Goal: Task Accomplishment & Management: Use online tool/utility

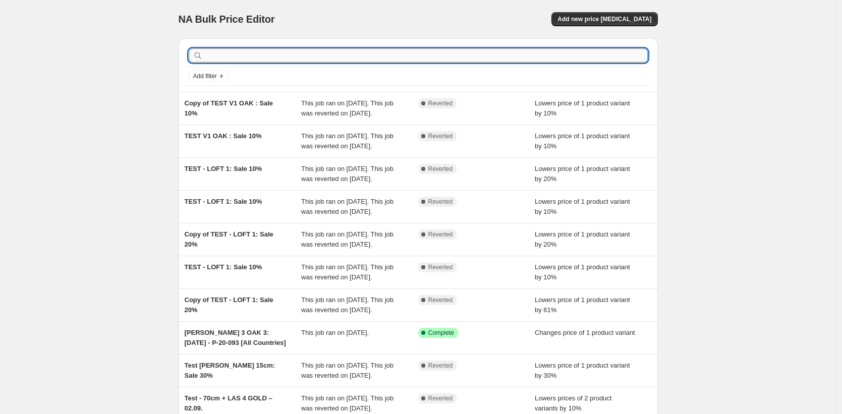
click at [526, 53] on input "text" at bounding box center [426, 55] width 443 height 14
type input "[PERSON_NAME]"
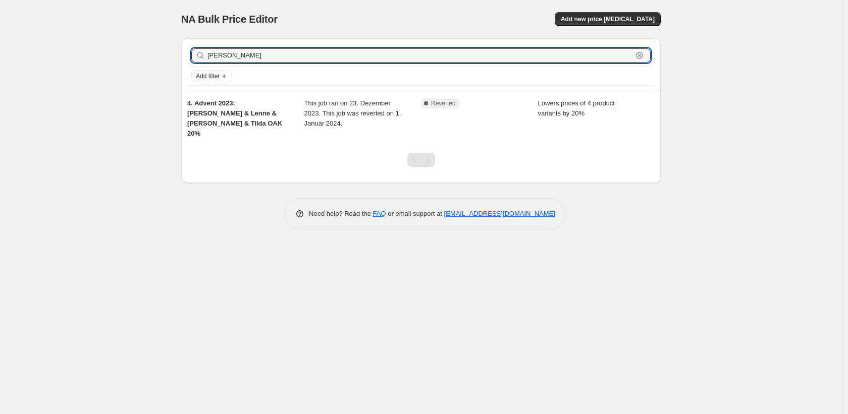
drag, startPoint x: 227, startPoint y: 53, endPoint x: 167, endPoint y: 49, distance: 59.6
click at [167, 49] on div "NA Bulk Price Editor. This page is ready NA Bulk Price Editor Add new price [ME…" at bounding box center [421, 207] width 842 height 414
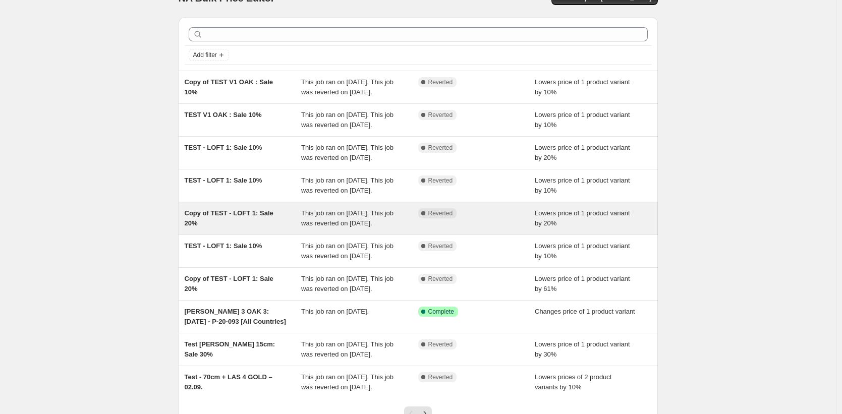
scroll to position [195, 0]
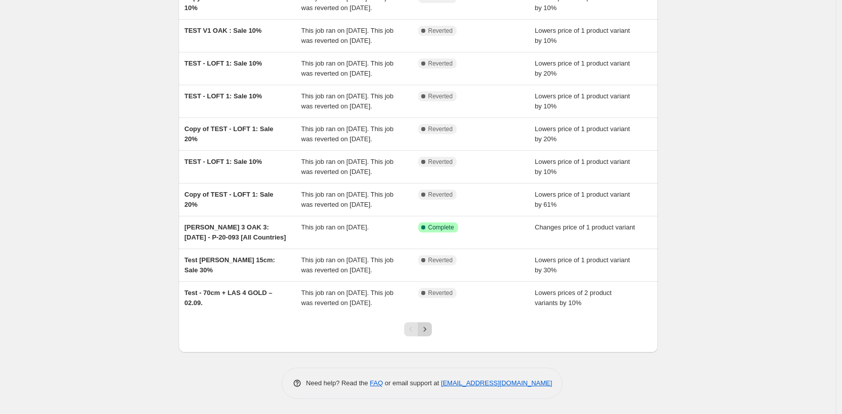
click at [430, 332] on icon "Next" at bounding box center [425, 329] width 10 height 10
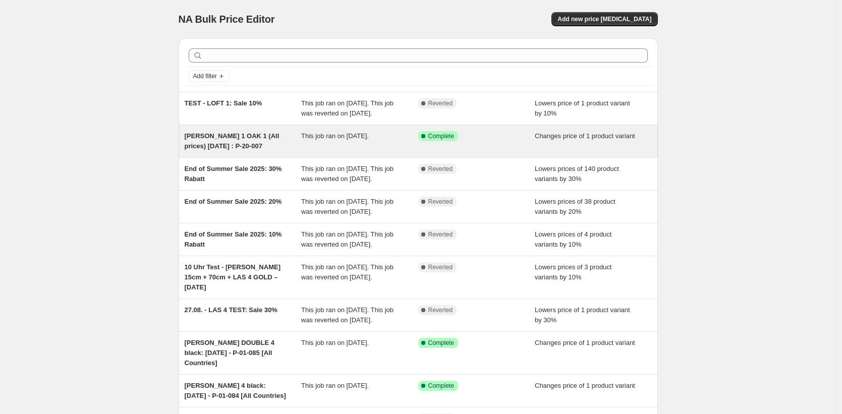
click at [280, 151] on div "[PERSON_NAME] 1 OAK 1 (All prices) [DATE] : P-20-007" at bounding box center [243, 141] width 117 height 20
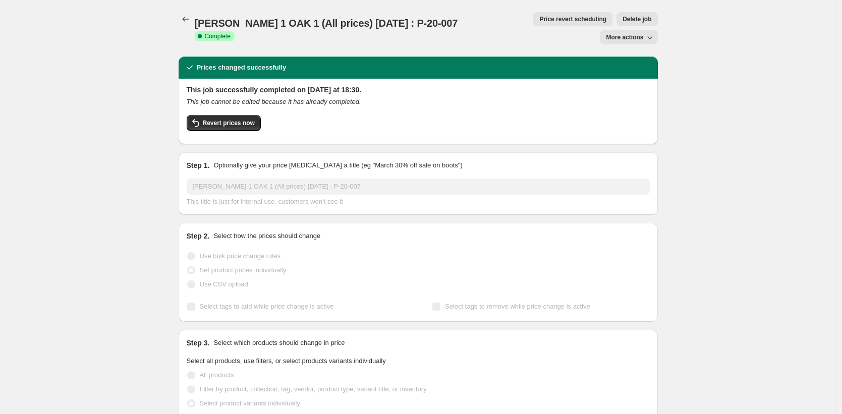
click at [637, 33] on span "More actions" at bounding box center [624, 37] width 37 height 8
click at [636, 40] on span "Copy to new job" at bounding box center [631, 40] width 47 height 8
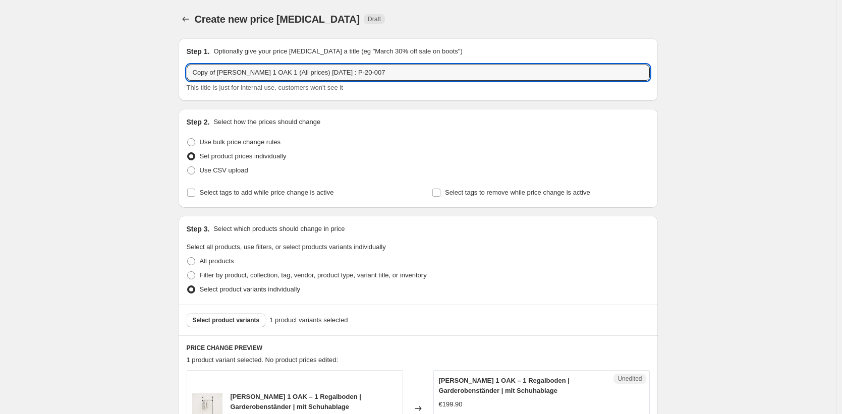
drag, startPoint x: 261, startPoint y: 73, endPoint x: 161, endPoint y: 65, distance: 100.2
drag, startPoint x: 316, startPoint y: 73, endPoint x: 300, endPoint y: 74, distance: 16.2
click at [300, 74] on input "[PERSON_NAME] DOUBLE 2 OAK 3 (All prices) [DATE] : P-20-007" at bounding box center [418, 73] width 463 height 16
click at [303, 71] on input "[PERSON_NAME] DOUBLE 2 OAK 3 (All prices) [DATE] : P-20-007" at bounding box center [418, 73] width 463 height 16
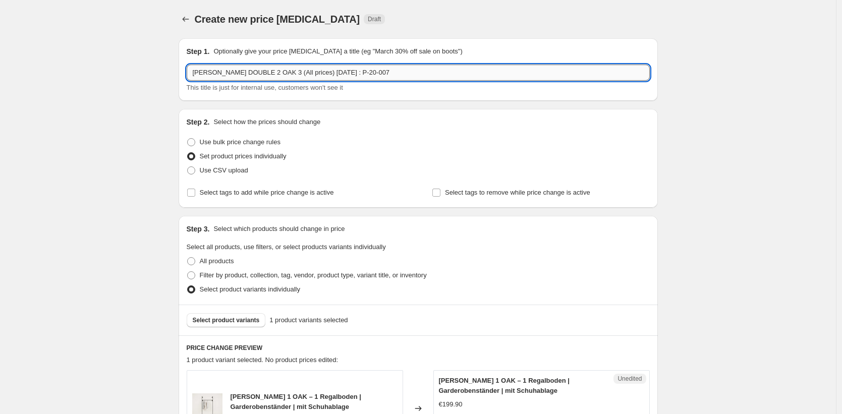
click at [303, 71] on input "[PERSON_NAME] DOUBLE 2 OAK 3 (All prices) [DATE] : P-20-007" at bounding box center [418, 73] width 463 height 16
click at [298, 71] on input "[PERSON_NAME] DOUBLE 2 OAK 3 (All prices) [DATE] : P-20-007" at bounding box center [418, 73] width 463 height 16
click at [306, 72] on input "[PERSON_NAME] DOUBLE 2 OAK 3 (All prices) [DATE] : P-20-007" at bounding box center [418, 73] width 463 height 16
drag, startPoint x: 386, startPoint y: 76, endPoint x: 335, endPoint y: 75, distance: 51.0
click at [335, 75] on input "[PERSON_NAME] DOUBLE 2 OAK 3 (All prices) [DATE] : P-20-007" at bounding box center [418, 73] width 463 height 16
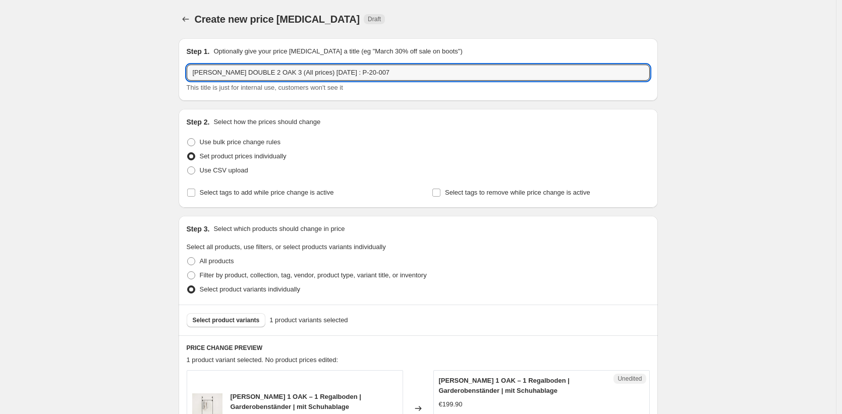
paste input "6"
type input "[PERSON_NAME] DOUBLE 2 OAK 3 (All prices) [DATE] : P-20-067"
click at [210, 325] on button "Select product variants" at bounding box center [226, 320] width 79 height 14
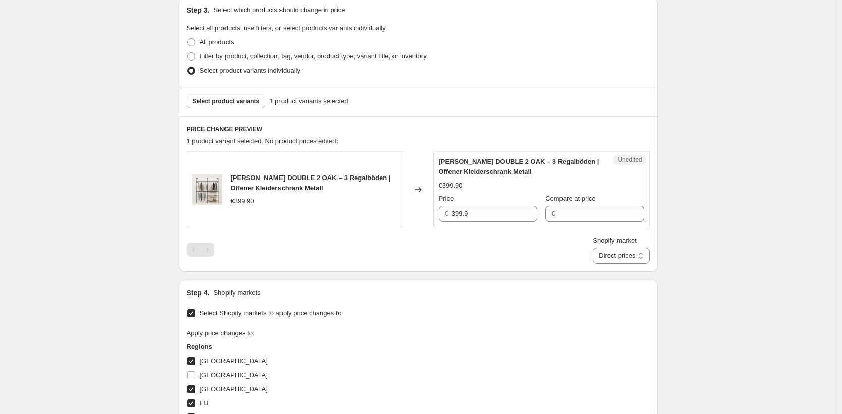
scroll to position [288, 0]
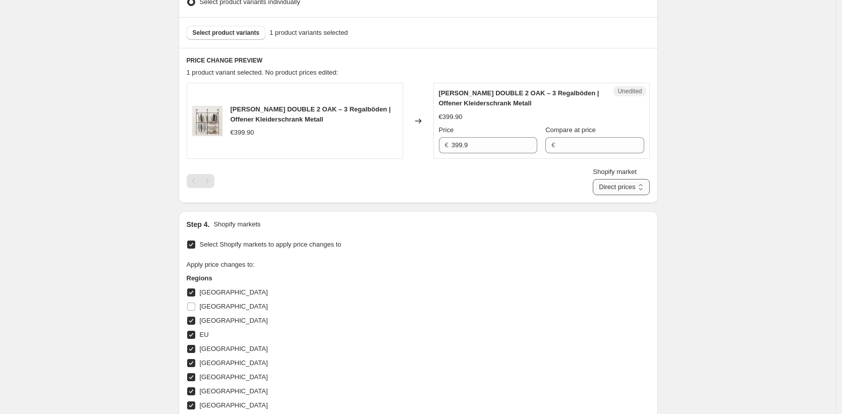
click at [623, 191] on select "Direct prices [GEOGRAPHIC_DATA] [GEOGRAPHIC_DATA] [GEOGRAPHIC_DATA] [GEOGRAPHIC…" at bounding box center [621, 187] width 57 height 16
click at [605, 195] on select "Direct prices [GEOGRAPHIC_DATA] [GEOGRAPHIC_DATA] [GEOGRAPHIC_DATA] [GEOGRAPHIC…" at bounding box center [621, 187] width 57 height 16
click at [477, 145] on input "479.9" at bounding box center [495, 145] width 86 height 16
click at [627, 190] on select "Direct prices [GEOGRAPHIC_DATA] [GEOGRAPHIC_DATA] [GEOGRAPHIC_DATA] [GEOGRAPHIC…" at bounding box center [605, 187] width 88 height 16
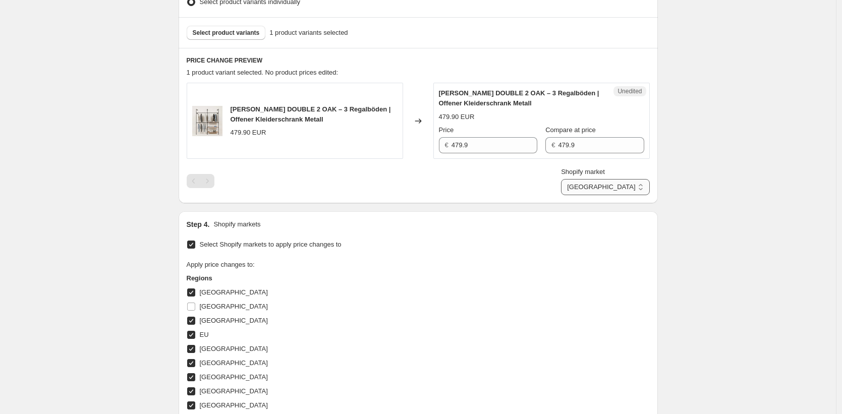
click at [605, 195] on select "Direct prices [GEOGRAPHIC_DATA] [GEOGRAPHIC_DATA] [GEOGRAPHIC_DATA] [GEOGRAPHIC…" at bounding box center [605, 187] width 88 height 16
click at [483, 143] on input "479.9" at bounding box center [495, 145] width 86 height 16
click at [632, 184] on select "Direct prices [GEOGRAPHIC_DATA] [GEOGRAPHIC_DATA] [GEOGRAPHIC_DATA] [GEOGRAPHIC…" at bounding box center [628, 187] width 44 height 16
select select "49257644298"
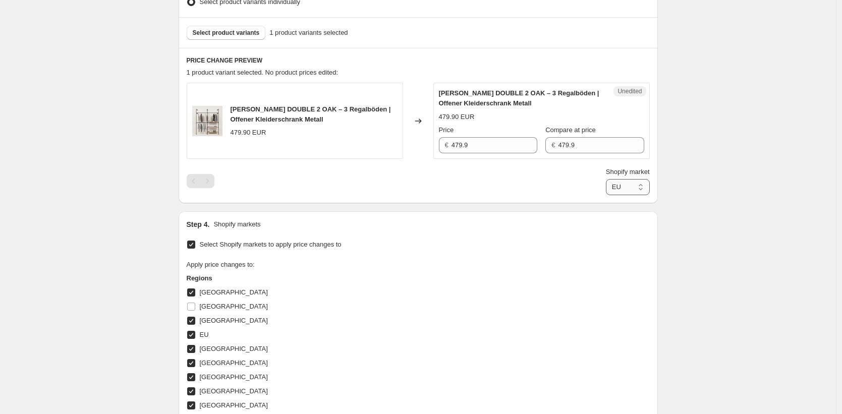
click at [606, 195] on select "Direct prices [GEOGRAPHIC_DATA] [GEOGRAPHIC_DATA] [GEOGRAPHIC_DATA] [GEOGRAPHIC…" at bounding box center [628, 187] width 44 height 16
click at [511, 144] on input "459.9" at bounding box center [495, 145] width 86 height 16
paste input "7"
type input "479.9"
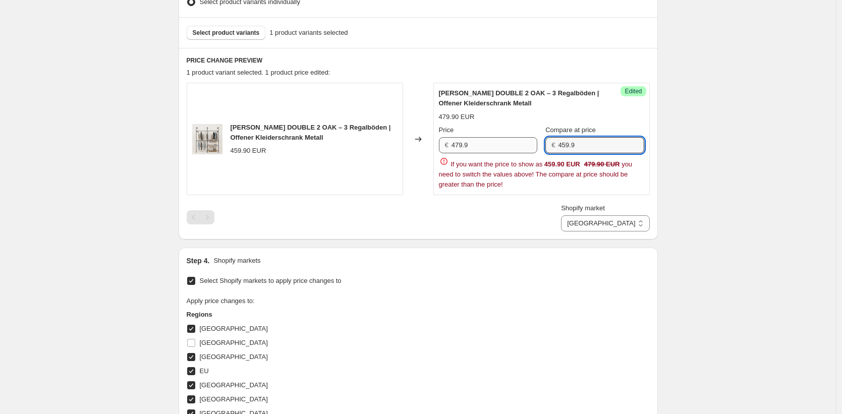
drag, startPoint x: 579, startPoint y: 144, endPoint x: 523, endPoint y: 142, distance: 56.5
click at [523, 142] on div "Price € 479.9 Compare at price € 459.9" at bounding box center [541, 139] width 205 height 28
drag, startPoint x: 760, startPoint y: 213, endPoint x: 752, endPoint y: 213, distance: 7.6
click at [760, 213] on div "Create new price [MEDICAL_DATA]. This page is ready Create new price [MEDICAL_D…" at bounding box center [418, 250] width 836 height 1077
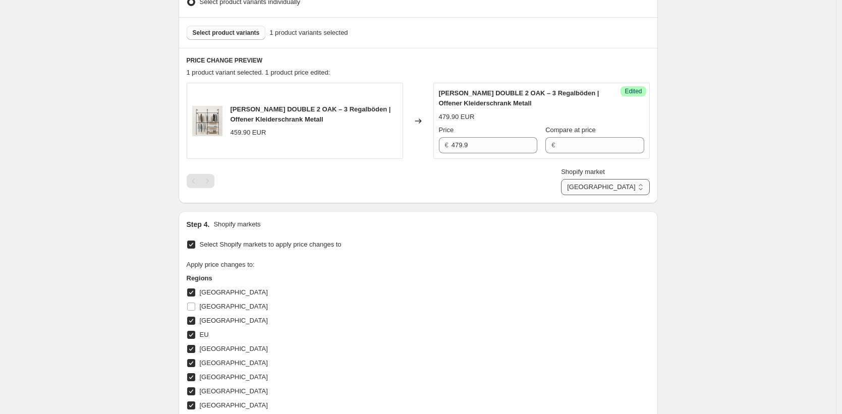
click at [630, 191] on select "Direct prices [GEOGRAPHIC_DATA] [GEOGRAPHIC_DATA] [GEOGRAPHIC_DATA] [GEOGRAPHIC…" at bounding box center [605, 187] width 88 height 16
select select "35946004746"
click at [599, 195] on select "Direct prices [GEOGRAPHIC_DATA] [GEOGRAPHIC_DATA] [GEOGRAPHIC_DATA] [GEOGRAPHIC…" at bounding box center [605, 187] width 88 height 16
drag, startPoint x: 505, startPoint y: 149, endPoint x: 445, endPoint y: 140, distance: 60.2
click at [445, 140] on div "€ 479.9" at bounding box center [488, 145] width 98 height 16
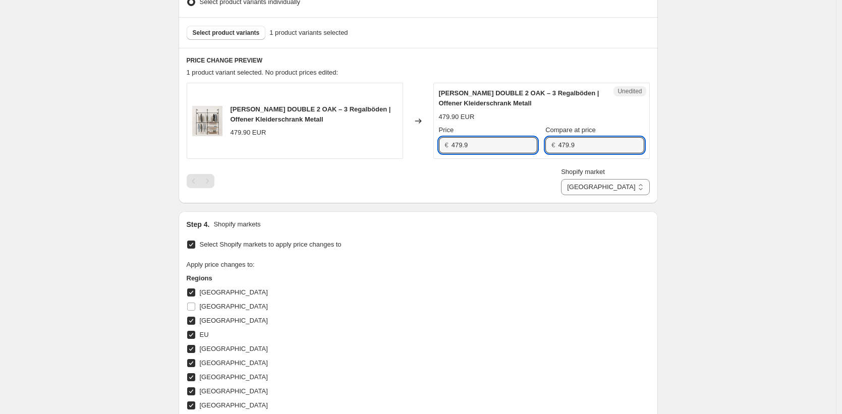
click at [527, 133] on div "Price € 479.9 Compare at price € 479.9" at bounding box center [541, 139] width 205 height 28
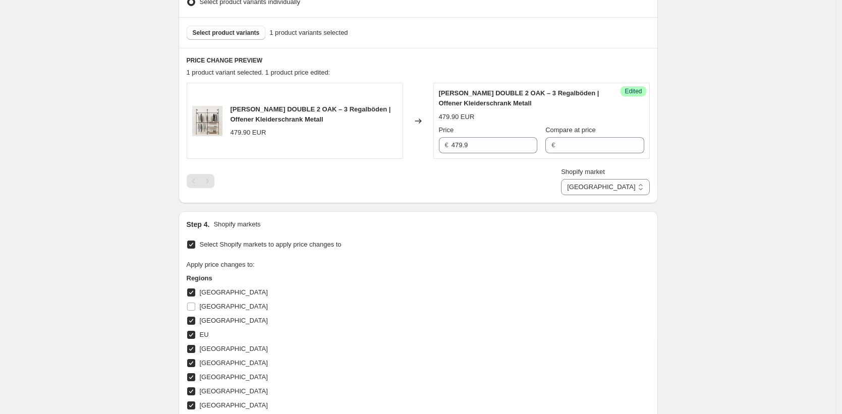
click at [729, 212] on div "Create new price [MEDICAL_DATA]. This page is ready Create new price [MEDICAL_D…" at bounding box center [418, 232] width 836 height 1040
click at [619, 187] on select "Direct prices [GEOGRAPHIC_DATA] [GEOGRAPHIC_DATA] [GEOGRAPHIC_DATA] [GEOGRAPHIC…" at bounding box center [605, 187] width 88 height 16
select select "49252335882"
click at [591, 195] on select "Direct prices [GEOGRAPHIC_DATA] [GEOGRAPHIC_DATA] [GEOGRAPHIC_DATA] [GEOGRAPHIC…" at bounding box center [605, 187] width 88 height 16
drag, startPoint x: 503, startPoint y: 147, endPoint x: 406, endPoint y: 132, distance: 98.6
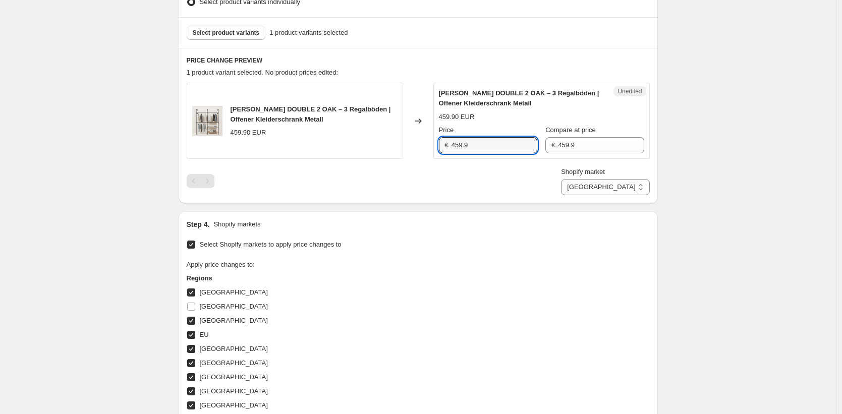
click at [406, 132] on div "[PERSON_NAME] DOUBLE 2 OAK – 3 Regalböden | Offener Kleiderschrank Metall 459.9…" at bounding box center [418, 121] width 463 height 76
paste input "7"
type input "479.9"
click at [694, 191] on div "Create new price [MEDICAL_DATA]. This page is ready Create new price [MEDICAL_D…" at bounding box center [418, 232] width 836 height 1040
click at [633, 190] on select "Direct prices [GEOGRAPHIC_DATA] [GEOGRAPHIC_DATA] [GEOGRAPHIC_DATA] [GEOGRAPHIC…" at bounding box center [605, 187] width 88 height 16
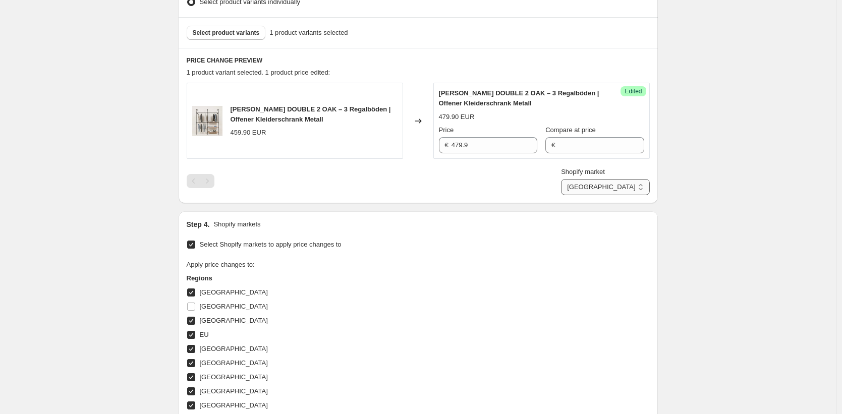
select select "35945971978"
click at [605, 195] on select "Direct prices [GEOGRAPHIC_DATA] [GEOGRAPHIC_DATA] [GEOGRAPHIC_DATA] [GEOGRAPHIC…" at bounding box center [605, 187] width 88 height 16
drag, startPoint x: 498, startPoint y: 143, endPoint x: 454, endPoint y: 143, distance: 43.9
click at [454, 143] on input "479.9" at bounding box center [495, 145] width 86 height 16
drag, startPoint x: 737, startPoint y: 210, endPoint x: 657, endPoint y: 208, distance: 79.2
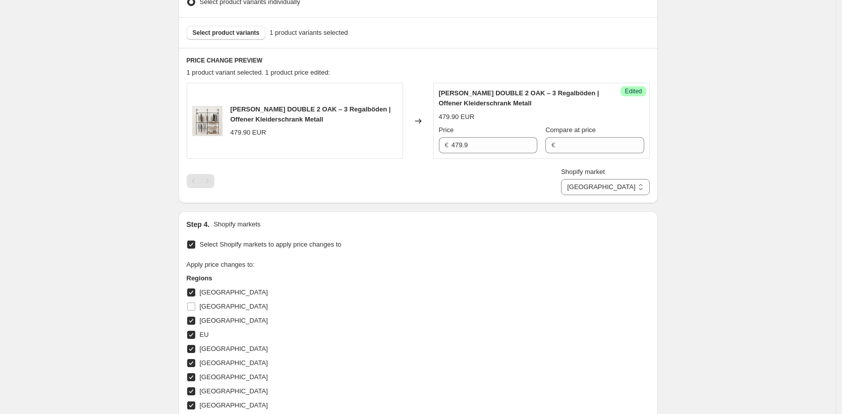
click at [736, 210] on div "Create new price [MEDICAL_DATA]. This page is ready Create new price [MEDICAL_D…" at bounding box center [418, 232] width 836 height 1040
click at [634, 193] on select "Direct prices [GEOGRAPHIC_DATA] [GEOGRAPHIC_DATA] [GEOGRAPHIC_DATA] [GEOGRAPHIC…" at bounding box center [605, 187] width 88 height 16
select select "35946037514"
click at [594, 195] on select "Direct prices [GEOGRAPHIC_DATA] [GEOGRAPHIC_DATA] [GEOGRAPHIC_DATA] [GEOGRAPHIC…" at bounding box center [605, 187] width 88 height 16
drag, startPoint x: 519, startPoint y: 144, endPoint x: 599, endPoint y: 155, distance: 81.5
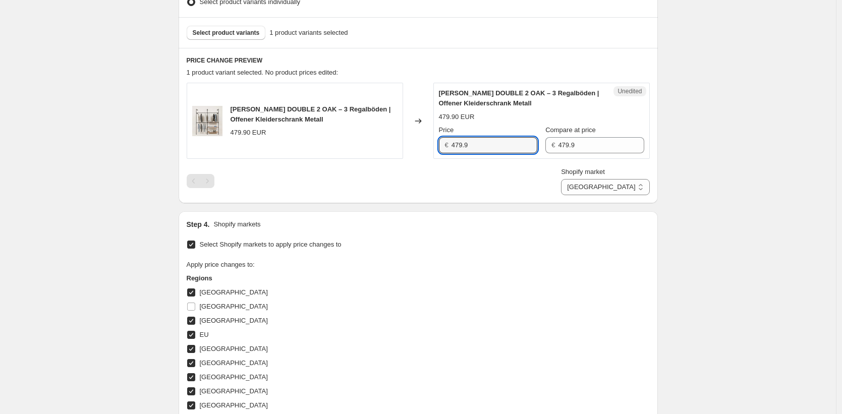
click at [466, 136] on div "Price € 479.9" at bounding box center [488, 139] width 98 height 28
drag, startPoint x: 574, startPoint y: 143, endPoint x: 564, endPoint y: 141, distance: 10.2
click at [561, 141] on div "Unedited [PERSON_NAME] DOUBLE 2 OAK – 3 Regalböden | Offener Kleiderschrank Met…" at bounding box center [541, 121] width 216 height 76
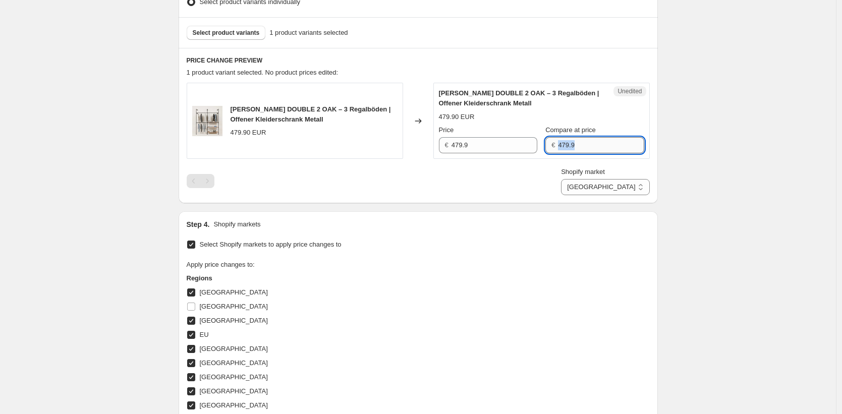
click at [591, 148] on input "479.9" at bounding box center [601, 145] width 86 height 16
click at [783, 211] on div "Create new price [MEDICAL_DATA]. This page is ready Create new price [MEDICAL_D…" at bounding box center [418, 232] width 836 height 1040
click at [629, 184] on select "Direct prices [GEOGRAPHIC_DATA] [GEOGRAPHIC_DATA] [GEOGRAPHIC_DATA] [GEOGRAPHIC…" at bounding box center [605, 187] width 88 height 16
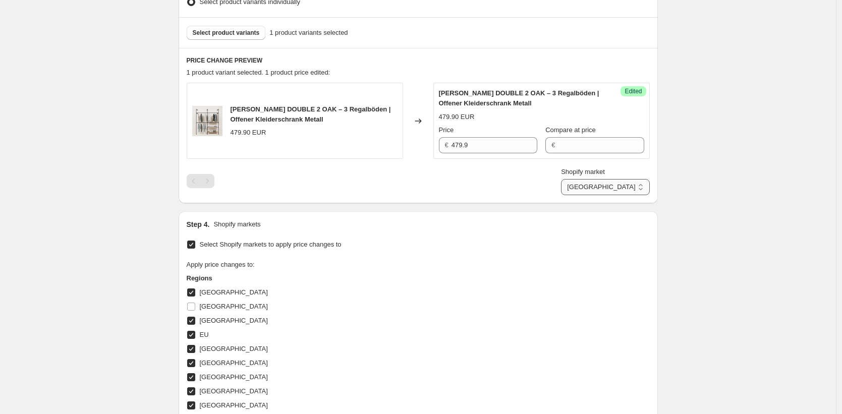
select select "49252303114"
click at [600, 195] on select "Direct prices [GEOGRAPHIC_DATA] [GEOGRAPHIC_DATA] [GEOGRAPHIC_DATA] [GEOGRAPHIC…" at bounding box center [605, 187] width 88 height 16
click at [514, 149] on input "5879" at bounding box center [495, 145] width 84 height 16
type input "5989"
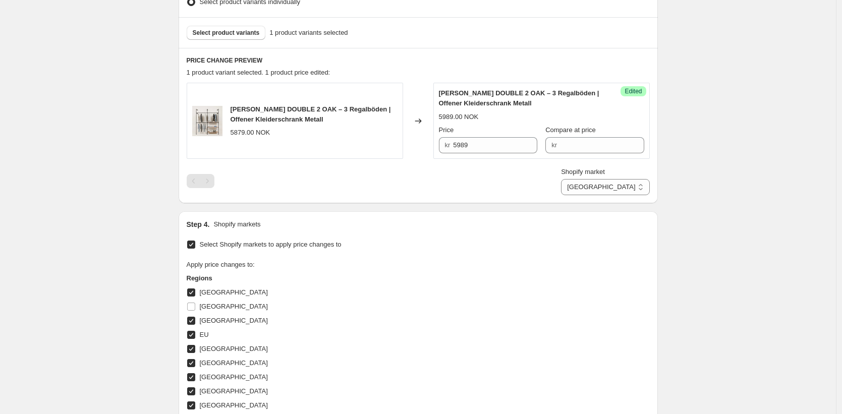
drag, startPoint x: 720, startPoint y: 183, endPoint x: 636, endPoint y: 200, distance: 85.5
click at [720, 183] on div "Create new price [MEDICAL_DATA]. This page is ready Create new price [MEDICAL_D…" at bounding box center [418, 232] width 836 height 1040
click at [622, 191] on select "Direct prices [GEOGRAPHIC_DATA] [GEOGRAPHIC_DATA] [GEOGRAPHIC_DATA] [GEOGRAPHIC…" at bounding box center [605, 187] width 88 height 16
select select "44439634186"
click at [605, 195] on select "Direct prices [GEOGRAPHIC_DATA] [GEOGRAPHIC_DATA] [GEOGRAPHIC_DATA] [GEOGRAPHIC…" at bounding box center [605, 187] width 88 height 16
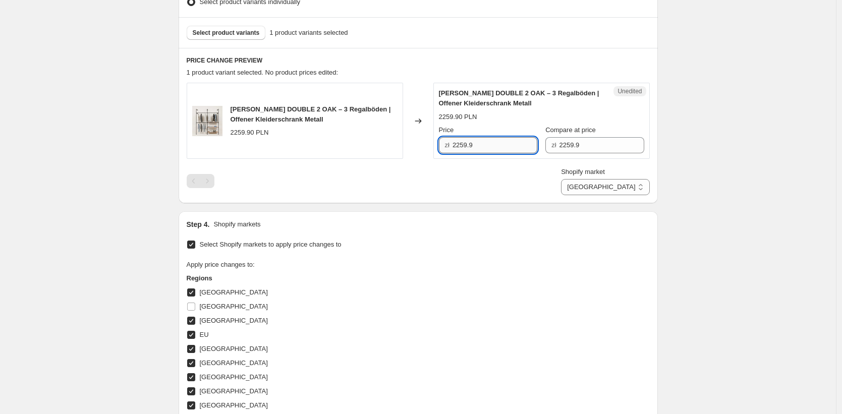
click at [481, 146] on input "2259.9" at bounding box center [495, 145] width 85 height 16
type input "2109.90"
click at [796, 239] on div "Create new price [MEDICAL_DATA]. This page is ready Create new price [MEDICAL_D…" at bounding box center [418, 232] width 836 height 1040
click at [648, 187] on select "Direct prices [GEOGRAPHIC_DATA] [GEOGRAPHIC_DATA] [GEOGRAPHIC_DATA] [GEOGRAPHIC…" at bounding box center [605, 187] width 88 height 16
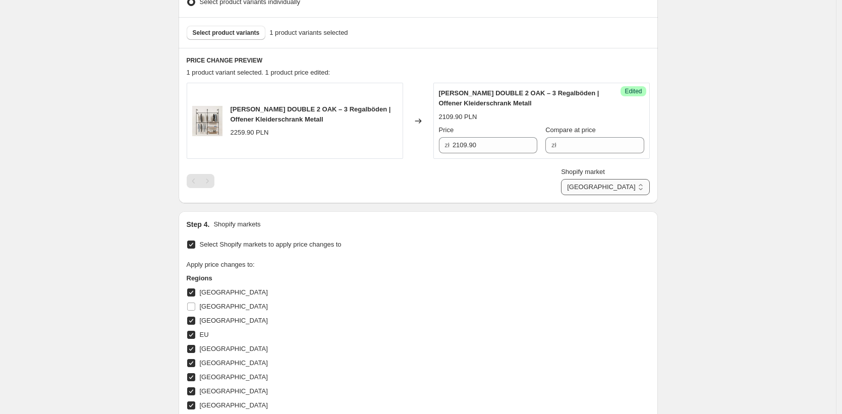
select select "49257349386"
click at [605, 195] on select "Direct prices [GEOGRAPHIC_DATA] [GEOGRAPHIC_DATA] [GEOGRAPHIC_DATA] [GEOGRAPHIC…" at bounding box center [605, 187] width 88 height 16
click at [487, 144] on input "459.9" at bounding box center [495, 145] width 86 height 16
paste input "7"
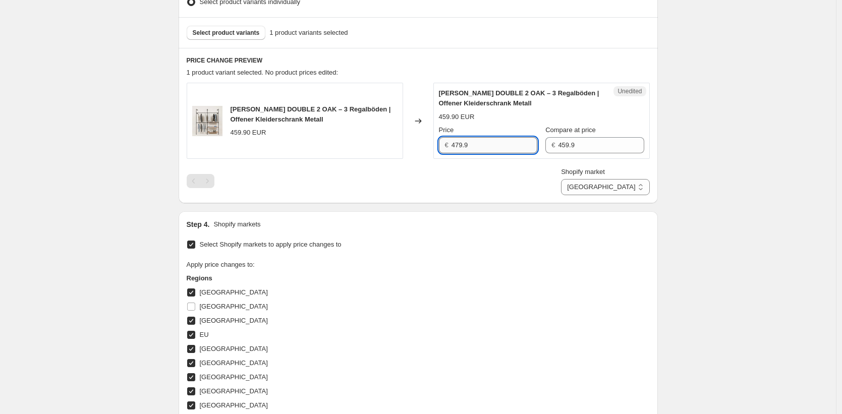
type input "479.9"
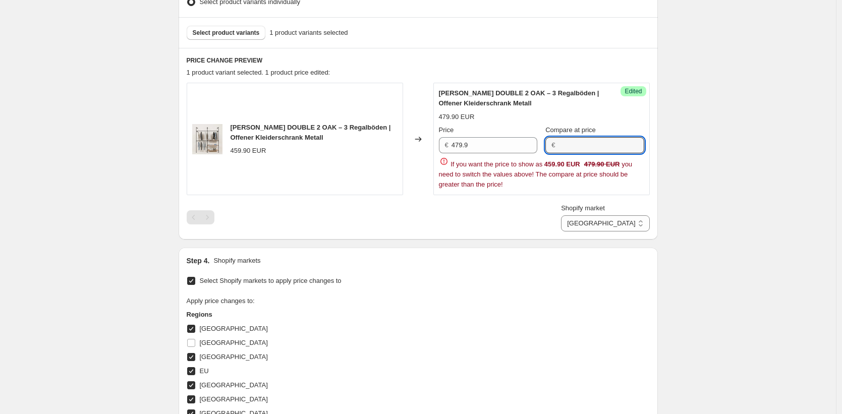
drag, startPoint x: 701, startPoint y: 205, endPoint x: 630, endPoint y: 212, distance: 71.0
click at [700, 205] on div "Create new price [MEDICAL_DATA]. This page is ready Create new price [MEDICAL_D…" at bounding box center [418, 250] width 836 height 1077
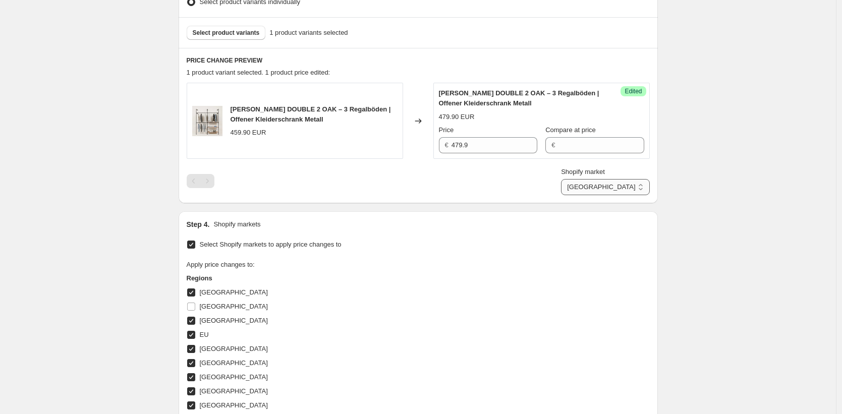
click at [619, 191] on select "Direct prices [GEOGRAPHIC_DATA] [GEOGRAPHIC_DATA] [GEOGRAPHIC_DATA] [GEOGRAPHIC…" at bounding box center [605, 187] width 88 height 16
select select "49257611530"
click at [601, 195] on select "Direct prices [GEOGRAPHIC_DATA] [GEOGRAPHIC_DATA] [GEOGRAPHIC_DATA] [GEOGRAPHIC…" at bounding box center [605, 187] width 88 height 16
click at [493, 150] on input "2329" at bounding box center [496, 145] width 83 height 16
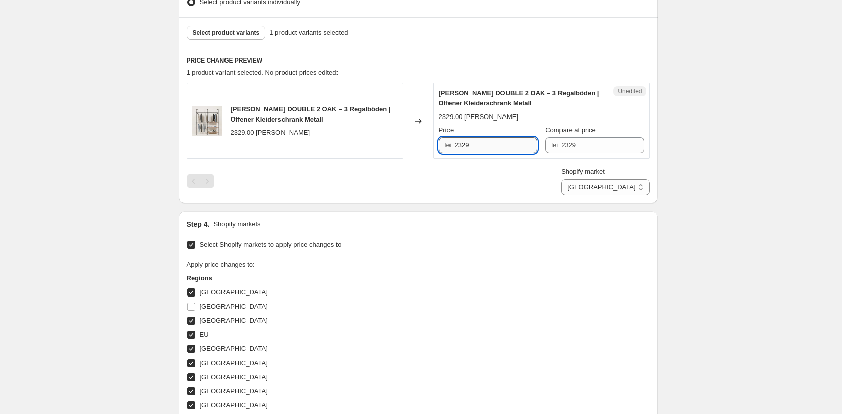
click at [493, 150] on input "2329" at bounding box center [496, 145] width 83 height 16
type input "2339"
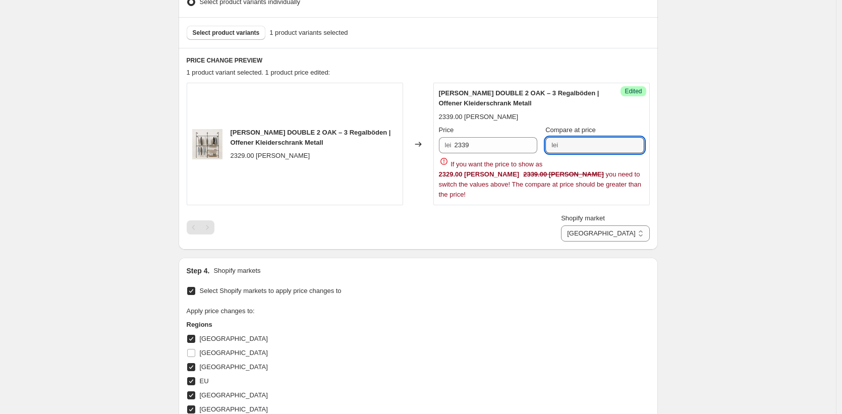
click at [667, 202] on div "Create new price [MEDICAL_DATA]. This page is ready Create new price [MEDICAL_D…" at bounding box center [419, 255] width 504 height 1087
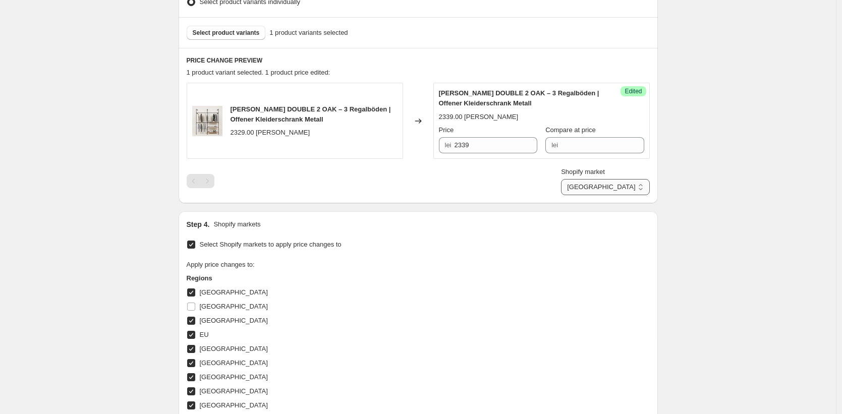
click at [646, 191] on select "Direct prices [GEOGRAPHIC_DATA] [GEOGRAPHIC_DATA] [GEOGRAPHIC_DATA] [GEOGRAPHIC…" at bounding box center [605, 187] width 88 height 16
select select "49255907594"
click at [600, 195] on select "Direct prices [GEOGRAPHIC_DATA] [GEOGRAPHIC_DATA] [GEOGRAPHIC_DATA] [GEOGRAPHIC…" at bounding box center [605, 187] width 88 height 16
click at [467, 135] on div "Price kr 5769" at bounding box center [488, 139] width 98 height 28
click at [476, 145] on input "5769" at bounding box center [495, 145] width 84 height 16
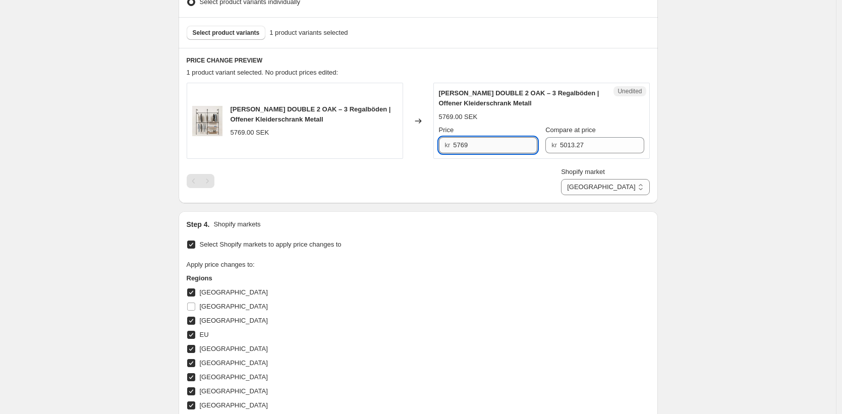
click at [476, 145] on input "5769" at bounding box center [495, 145] width 84 height 16
type input "5749"
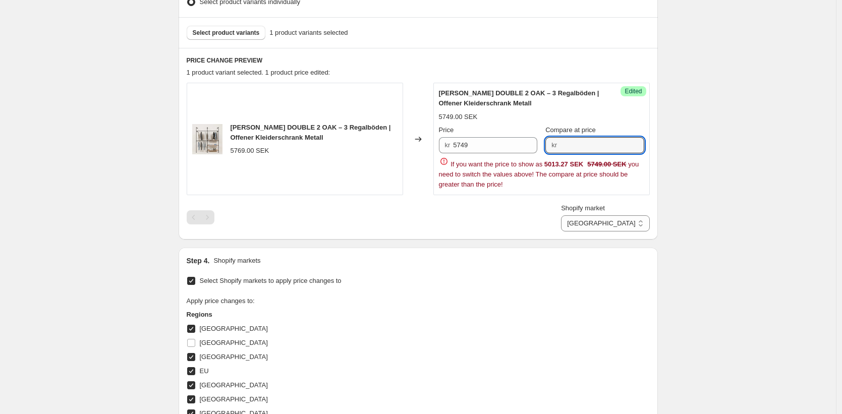
click at [670, 164] on div "Create new price [MEDICAL_DATA]. This page is ready Create new price [MEDICAL_D…" at bounding box center [419, 250] width 504 height 1077
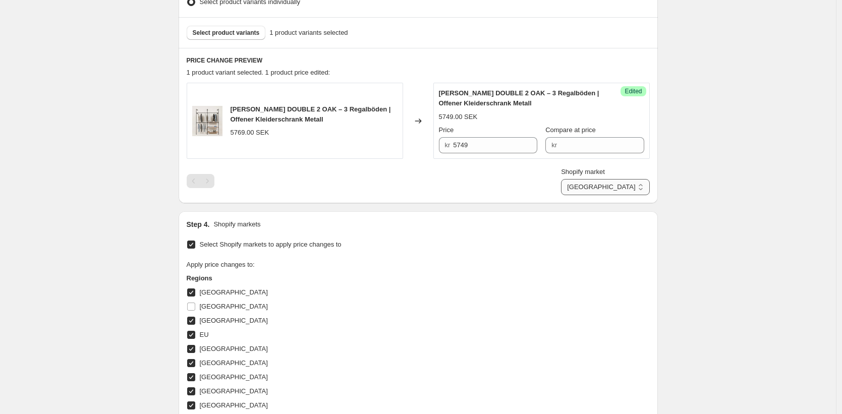
click at [617, 193] on select "Direct prices [GEOGRAPHIC_DATA] [GEOGRAPHIC_DATA] [GEOGRAPHIC_DATA] [GEOGRAPHIC…" at bounding box center [605, 187] width 88 height 16
select select "520224822"
click at [605, 195] on select "Direct prices [GEOGRAPHIC_DATA] [GEOGRAPHIC_DATA] [GEOGRAPHIC_DATA] [GEOGRAPHIC…" at bounding box center [605, 187] width 88 height 16
click at [487, 148] on input "469.9" at bounding box center [499, 145] width 76 height 16
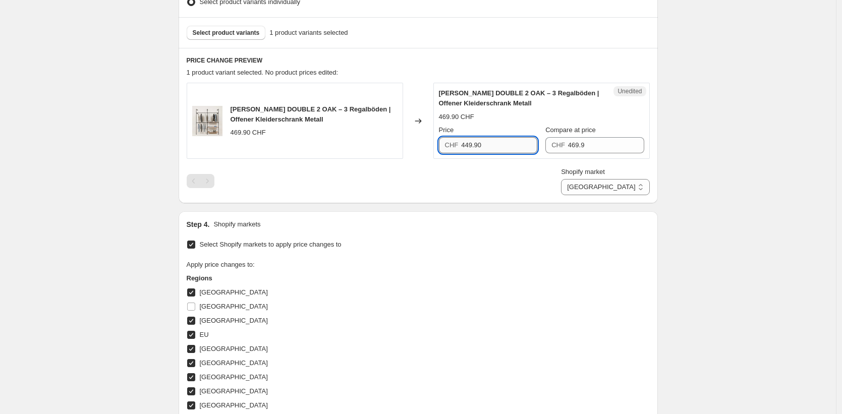
type input "449.90"
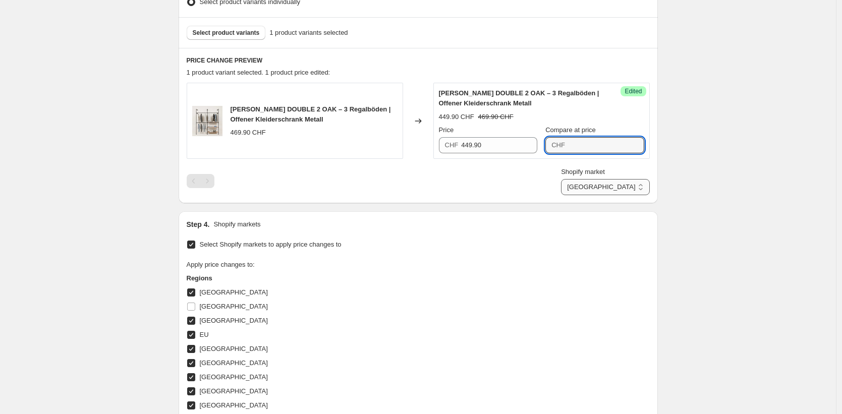
drag, startPoint x: 704, startPoint y: 172, endPoint x: 636, endPoint y: 184, distance: 69.3
click at [704, 172] on div "Create new price [MEDICAL_DATA]. This page is ready Create new price [MEDICAL_D…" at bounding box center [418, 232] width 836 height 1040
click at [622, 182] on select "Direct prices [GEOGRAPHIC_DATA] [GEOGRAPHIC_DATA] [GEOGRAPHIC_DATA] [GEOGRAPHIC…" at bounding box center [605, 187] width 88 height 16
select select "35946266890"
click at [605, 195] on select "Direct prices [GEOGRAPHIC_DATA] [GEOGRAPHIC_DATA] [GEOGRAPHIC_DATA] [GEOGRAPHIC…" at bounding box center [605, 187] width 88 height 16
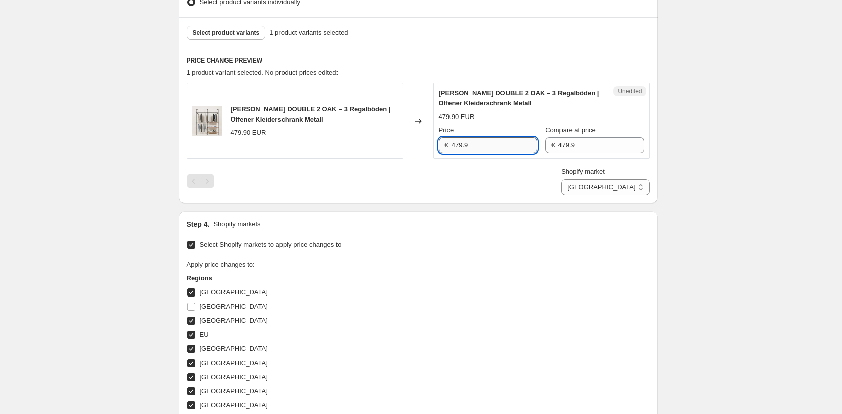
click at [484, 144] on input "479.9" at bounding box center [495, 145] width 86 height 16
drag, startPoint x: 733, startPoint y: 185, endPoint x: 691, endPoint y: 188, distance: 42.0
click at [733, 185] on div "Create new price [MEDICAL_DATA]. This page is ready Create new price [MEDICAL_D…" at bounding box center [418, 232] width 836 height 1040
click at [617, 183] on select "Direct prices [GEOGRAPHIC_DATA] [GEOGRAPHIC_DATA] [GEOGRAPHIC_DATA] [GEOGRAPHIC…" at bounding box center [605, 187] width 88 height 16
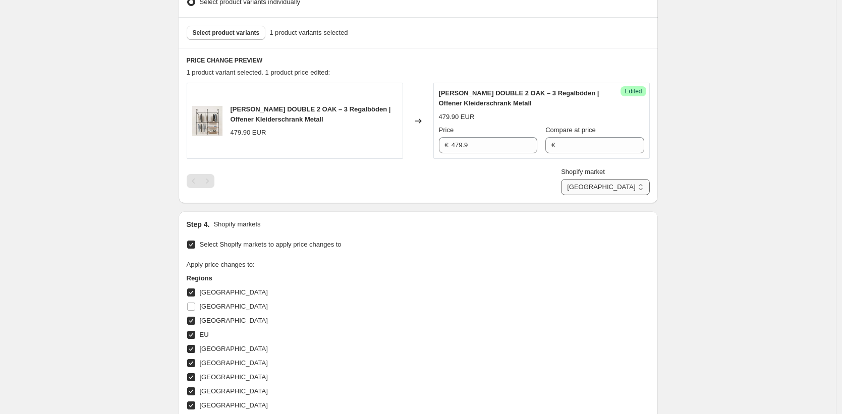
select select "49252368650"
click at [561, 195] on select "Direct prices [GEOGRAPHIC_DATA] [GEOGRAPHIC_DATA] [GEOGRAPHIC_DATA] [GEOGRAPHIC…" at bounding box center [605, 187] width 88 height 16
click at [472, 145] on input "11339" at bounding box center [497, 145] width 82 height 16
type input "12089"
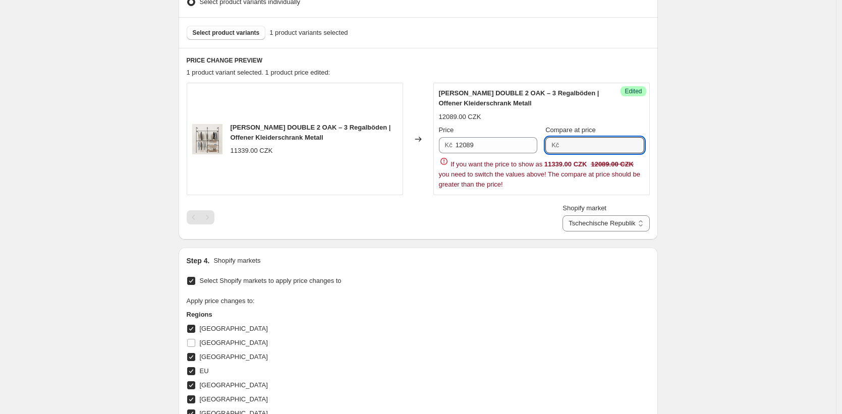
click at [714, 193] on div "Create new price [MEDICAL_DATA]. This page is ready Create new price [MEDICAL_D…" at bounding box center [418, 250] width 836 height 1077
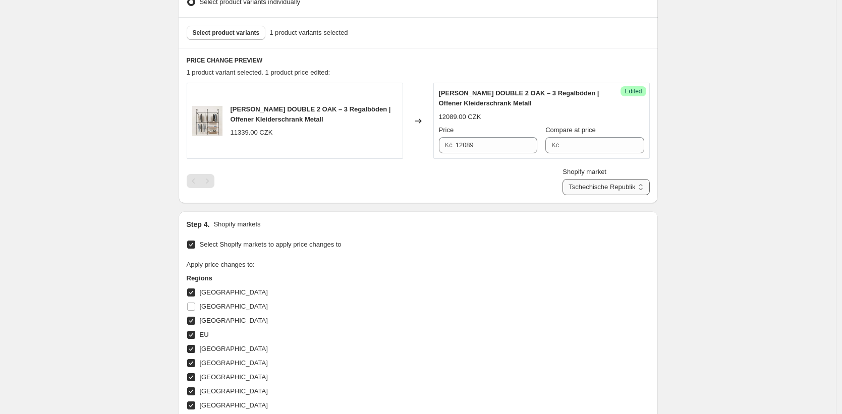
click at [614, 190] on select "Direct prices [GEOGRAPHIC_DATA] [GEOGRAPHIC_DATA] [GEOGRAPHIC_DATA] [GEOGRAPHIC…" at bounding box center [606, 187] width 87 height 16
select select "35913990410"
click at [563, 195] on select "Direct prices [GEOGRAPHIC_DATA] [GEOGRAPHIC_DATA] [GEOGRAPHIC_DATA] [GEOGRAPHIC…" at bounding box center [606, 187] width 87 height 16
click at [496, 149] on input "469.9" at bounding box center [495, 145] width 86 height 16
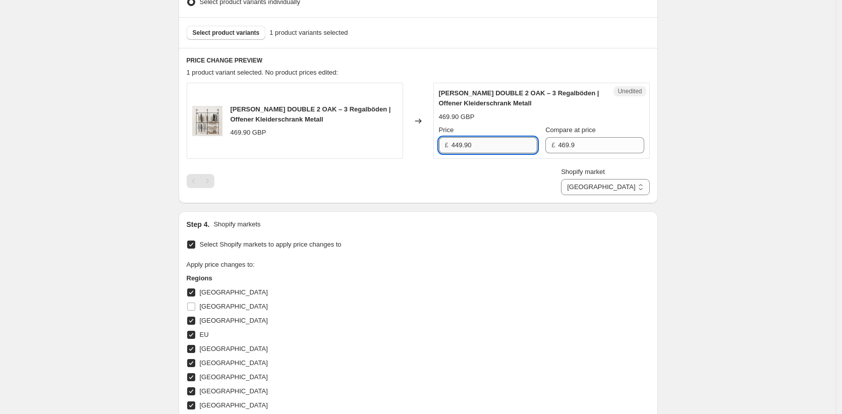
type input "449.90"
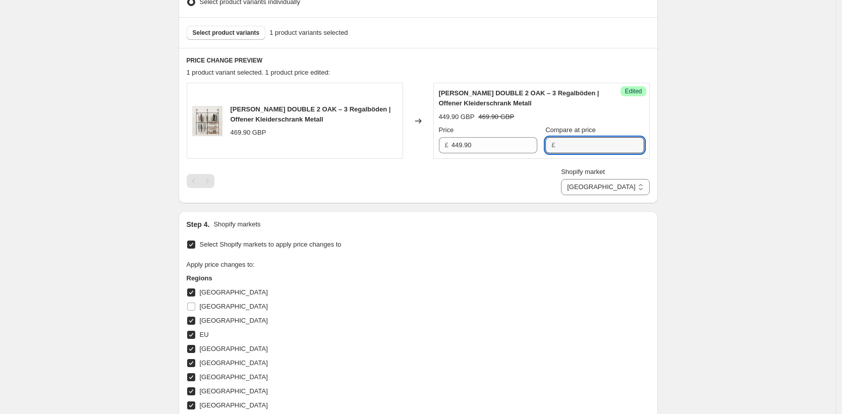
click at [730, 194] on div "Create new price [MEDICAL_DATA]. This page is ready Create new price [MEDICAL_D…" at bounding box center [418, 232] width 836 height 1040
click at [639, 185] on select "Direct prices [GEOGRAPHIC_DATA] [GEOGRAPHIC_DATA] [GEOGRAPHIC_DATA] [GEOGRAPHIC…" at bounding box center [605, 187] width 88 height 16
select select "35913924874"
click at [599, 195] on select "Direct prices [GEOGRAPHIC_DATA] [GEOGRAPHIC_DATA] [GEOGRAPHIC_DATA] [GEOGRAPHIC…" at bounding box center [605, 187] width 88 height 16
click at [606, 149] on input "479.9" at bounding box center [601, 145] width 86 height 16
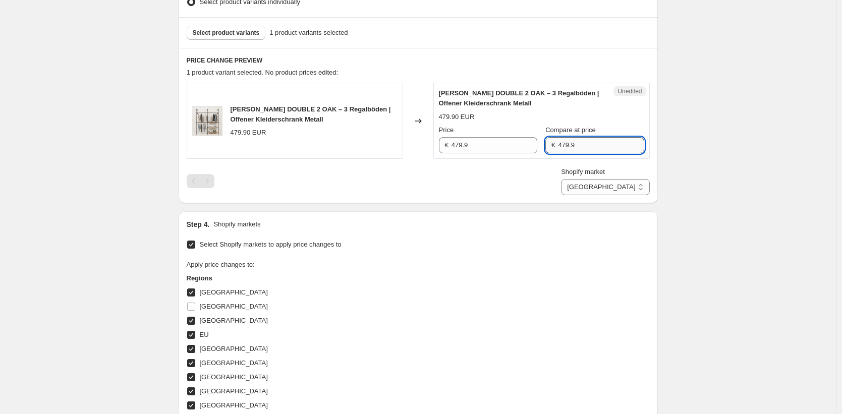
click at [606, 149] on input "479.9" at bounding box center [601, 145] width 86 height 16
click at [695, 170] on div "Create new price [MEDICAL_DATA]. This page is ready Create new price [MEDICAL_D…" at bounding box center [418, 232] width 836 height 1040
click at [642, 184] on select "Direct prices [GEOGRAPHIC_DATA] [GEOGRAPHIC_DATA] [GEOGRAPHIC_DATA] [GEOGRAPHIC…" at bounding box center [605, 187] width 88 height 16
select select "35946234122"
click at [605, 195] on select "Direct prices [GEOGRAPHIC_DATA] [GEOGRAPHIC_DATA] [GEOGRAPHIC_DATA] [GEOGRAPHIC…" at bounding box center [605, 187] width 88 height 16
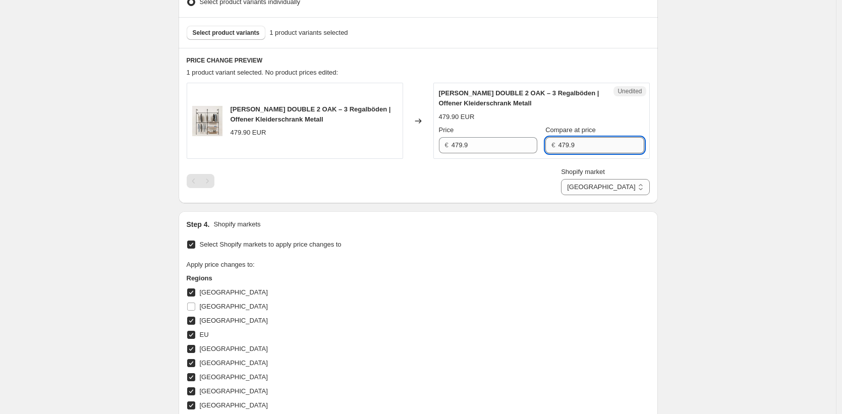
click at [605, 143] on input "479.9" at bounding box center [601, 145] width 86 height 16
drag, startPoint x: 735, startPoint y: 215, endPoint x: 605, endPoint y: 187, distance: 132.2
click at [734, 215] on div "Create new price [MEDICAL_DATA]. This page is ready Create new price [MEDICAL_D…" at bounding box center [418, 232] width 836 height 1040
click at [605, 187] on select "Direct prices [GEOGRAPHIC_DATA] [GEOGRAPHIC_DATA] [GEOGRAPHIC_DATA] [GEOGRAPHIC…" at bounding box center [605, 187] width 88 height 16
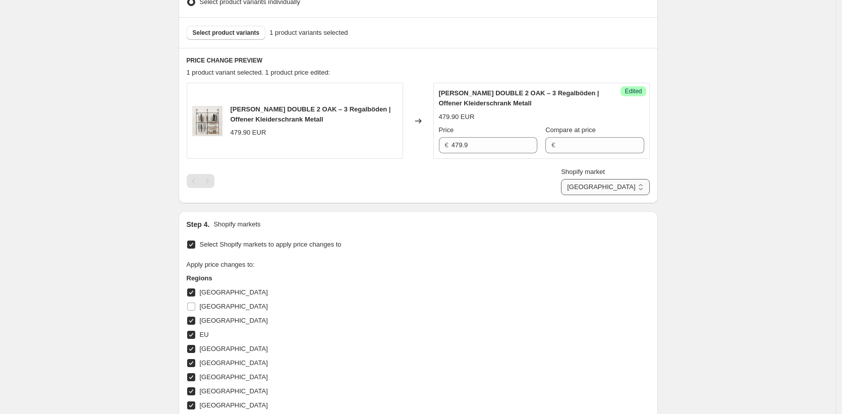
select select "43257594122"
click at [600, 195] on select "Direct prices [GEOGRAPHIC_DATA] [GEOGRAPHIC_DATA] [GEOGRAPHIC_DATA] [GEOGRAPHIC…" at bounding box center [605, 187] width 88 height 16
click at [496, 146] on input "3739.9" at bounding box center [495, 145] width 84 height 16
type input "3739"
drag, startPoint x: 603, startPoint y: 147, endPoint x: 514, endPoint y: 142, distance: 90.0
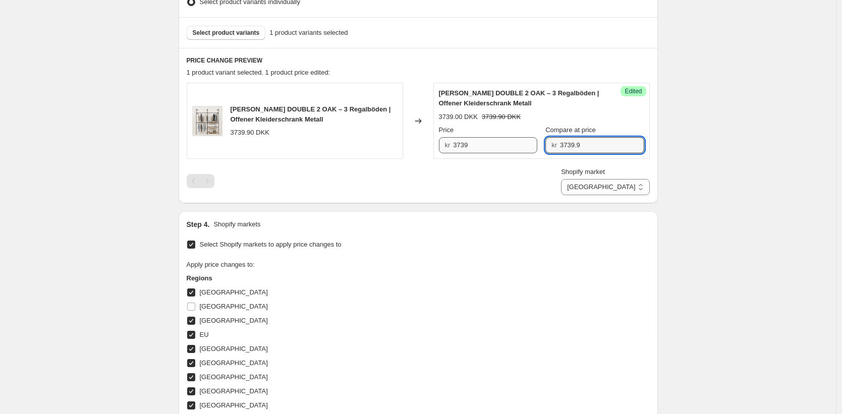
click at [513, 142] on div "Price kr 3739 Compare at price kr 3739.9" at bounding box center [541, 139] width 205 height 28
click at [709, 159] on div "Create new price [MEDICAL_DATA]. This page is ready Create new price [MEDICAL_D…" at bounding box center [418, 232] width 836 height 1040
click at [645, 188] on select "Direct prices [GEOGRAPHIC_DATA] [GEOGRAPHIC_DATA] [GEOGRAPHIC_DATA] [GEOGRAPHIC…" at bounding box center [605, 187] width 88 height 16
select select "35913892106"
click at [605, 195] on select "Direct prices [GEOGRAPHIC_DATA] [GEOGRAPHIC_DATA] [GEOGRAPHIC_DATA] [GEOGRAPHIC…" at bounding box center [605, 187] width 88 height 16
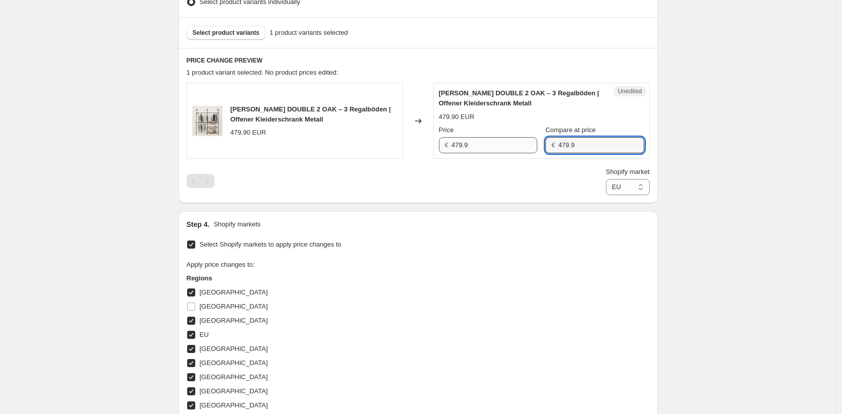
drag, startPoint x: 590, startPoint y: 148, endPoint x: 539, endPoint y: 145, distance: 51.1
click at [539, 145] on div "Price € 479.9 Compare at price € 479.9" at bounding box center [541, 139] width 205 height 28
drag, startPoint x: 762, startPoint y: 191, endPoint x: 657, endPoint y: 199, distance: 105.3
click at [762, 191] on div "Create new price [MEDICAL_DATA]. This page is ready Create new price [MEDICAL_D…" at bounding box center [418, 232] width 836 height 1040
click at [623, 191] on select "Direct prices [GEOGRAPHIC_DATA] [GEOGRAPHIC_DATA] [GEOGRAPHIC_DATA] [GEOGRAPHIC…" at bounding box center [628, 187] width 44 height 16
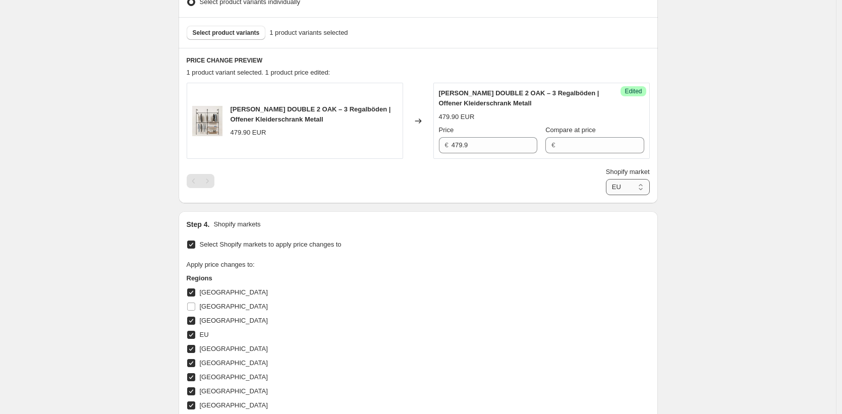
click at [606, 195] on select "Direct prices [GEOGRAPHIC_DATA] [GEOGRAPHIC_DATA] [GEOGRAPHIC_DATA] [GEOGRAPHIC…" at bounding box center [628, 187] width 44 height 16
click at [634, 190] on select "Direct prices [GEOGRAPHIC_DATA] [GEOGRAPHIC_DATA] [GEOGRAPHIC_DATA] [GEOGRAPHIC…" at bounding box center [605, 187] width 88 height 16
click at [599, 195] on select "Direct prices [GEOGRAPHIC_DATA] [GEOGRAPHIC_DATA] [GEOGRAPHIC_DATA] [GEOGRAPHIC…" at bounding box center [605, 187] width 88 height 16
click at [632, 188] on select "Direct prices [GEOGRAPHIC_DATA] [GEOGRAPHIC_DATA] [GEOGRAPHIC_DATA] [GEOGRAPHIC…" at bounding box center [605, 187] width 88 height 16
click at [591, 195] on select "Direct prices [GEOGRAPHIC_DATA] [GEOGRAPHIC_DATA] [GEOGRAPHIC_DATA] [GEOGRAPHIC…" at bounding box center [605, 187] width 88 height 16
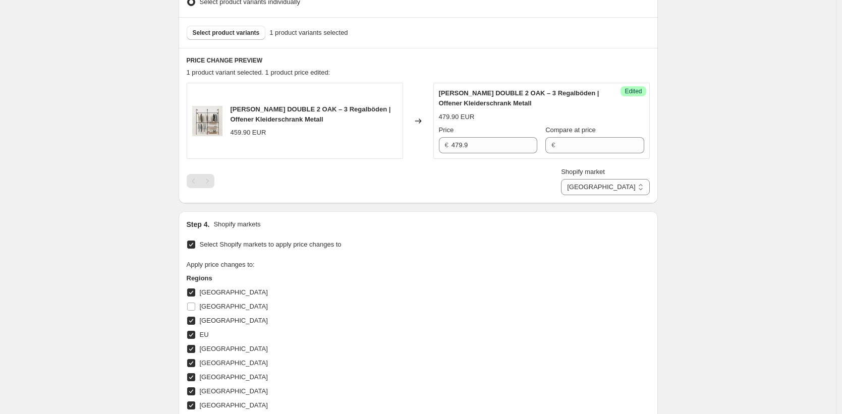
click at [624, 182] on select "Direct prices [GEOGRAPHIC_DATA] [GEOGRAPHIC_DATA] [GEOGRAPHIC_DATA] [GEOGRAPHIC…" at bounding box center [605, 187] width 88 height 16
click at [605, 195] on select "Direct prices [GEOGRAPHIC_DATA] [GEOGRAPHIC_DATA] [GEOGRAPHIC_DATA] [GEOGRAPHIC…" at bounding box center [605, 187] width 88 height 16
click at [642, 188] on select "Direct prices [GEOGRAPHIC_DATA] [GEOGRAPHIC_DATA] [GEOGRAPHIC_DATA] [GEOGRAPHIC…" at bounding box center [605, 187] width 88 height 16
click at [594, 195] on select "Direct prices [GEOGRAPHIC_DATA] [GEOGRAPHIC_DATA] [GEOGRAPHIC_DATA] [GEOGRAPHIC…" at bounding box center [605, 187] width 88 height 16
click at [620, 195] on select "Direct prices [GEOGRAPHIC_DATA] [GEOGRAPHIC_DATA] [GEOGRAPHIC_DATA] [GEOGRAPHIC…" at bounding box center [605, 187] width 88 height 16
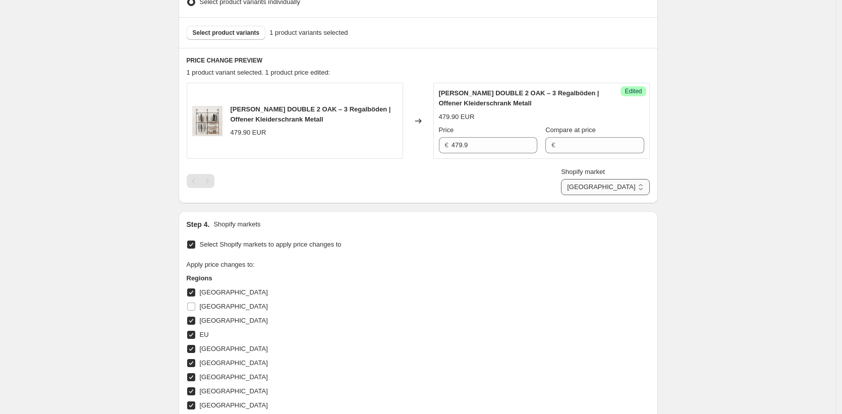
click at [600, 195] on select "Direct prices [GEOGRAPHIC_DATA] [GEOGRAPHIC_DATA] [GEOGRAPHIC_DATA] [GEOGRAPHIC…" at bounding box center [605, 187] width 88 height 16
click at [621, 179] on select "Direct prices [GEOGRAPHIC_DATA] [GEOGRAPHIC_DATA] [GEOGRAPHIC_DATA] [GEOGRAPHIC…" at bounding box center [605, 187] width 88 height 16
select select "44439634186"
click at [605, 195] on select "Direct prices [GEOGRAPHIC_DATA] [GEOGRAPHIC_DATA] [GEOGRAPHIC_DATA] [GEOGRAPHIC…" at bounding box center [605, 187] width 88 height 16
click at [732, 257] on div "Create new price [MEDICAL_DATA]. This page is ready Create new price [MEDICAL_D…" at bounding box center [418, 232] width 836 height 1040
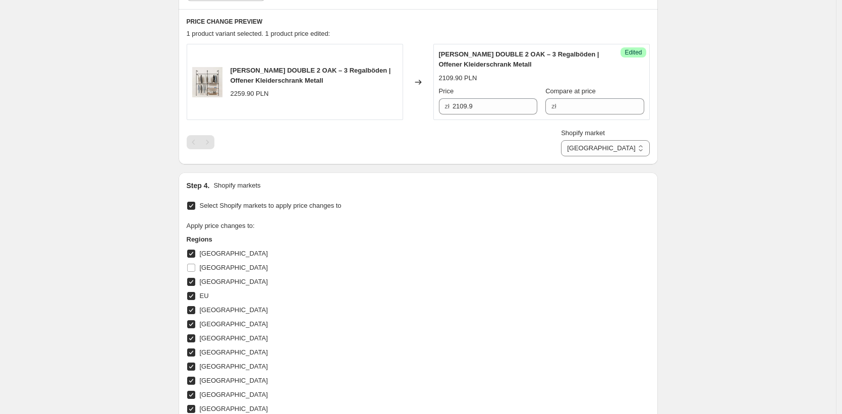
scroll to position [620, 0]
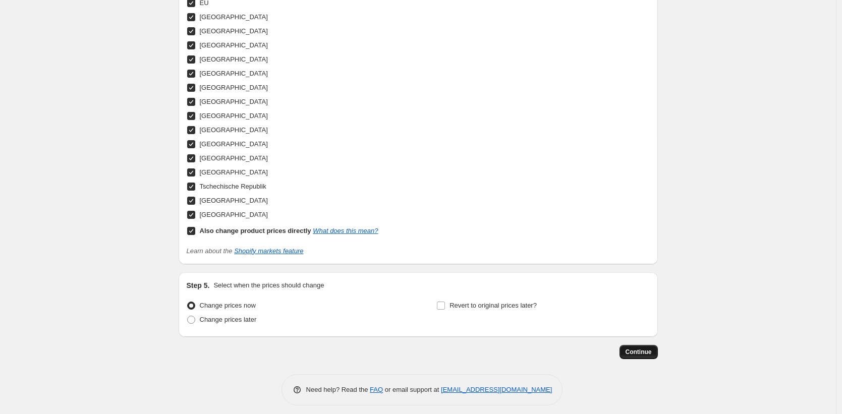
click at [643, 346] on button "Continue" at bounding box center [639, 352] width 38 height 14
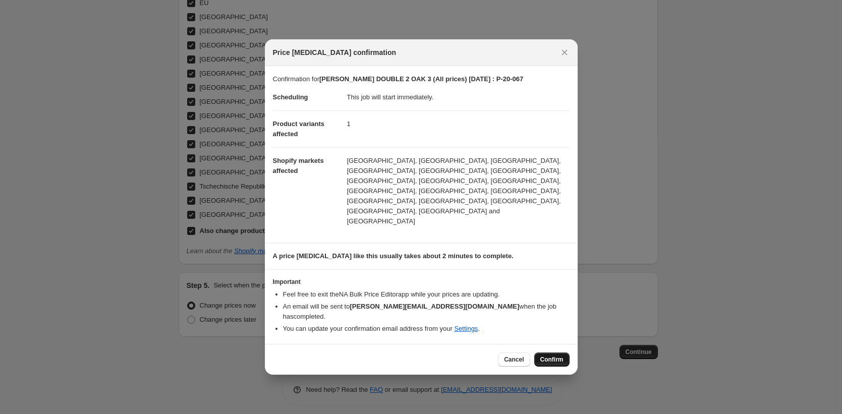
click at [546, 356] on span "Confirm" at bounding box center [551, 360] width 23 height 8
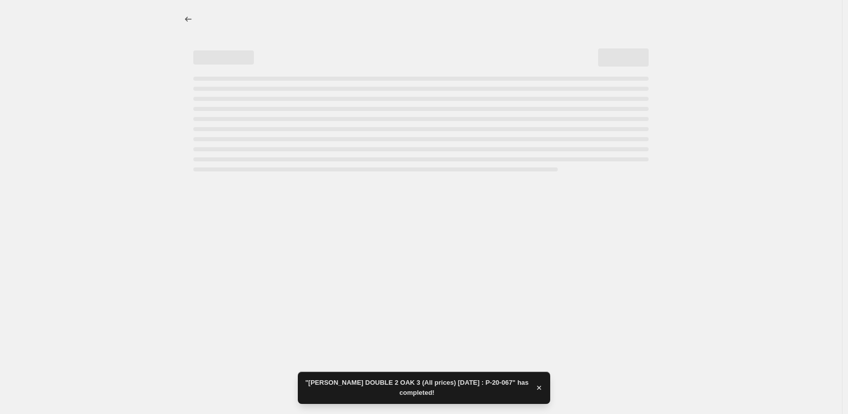
select select "44439634186"
